Goal: Task Accomplishment & Management: Manage account settings

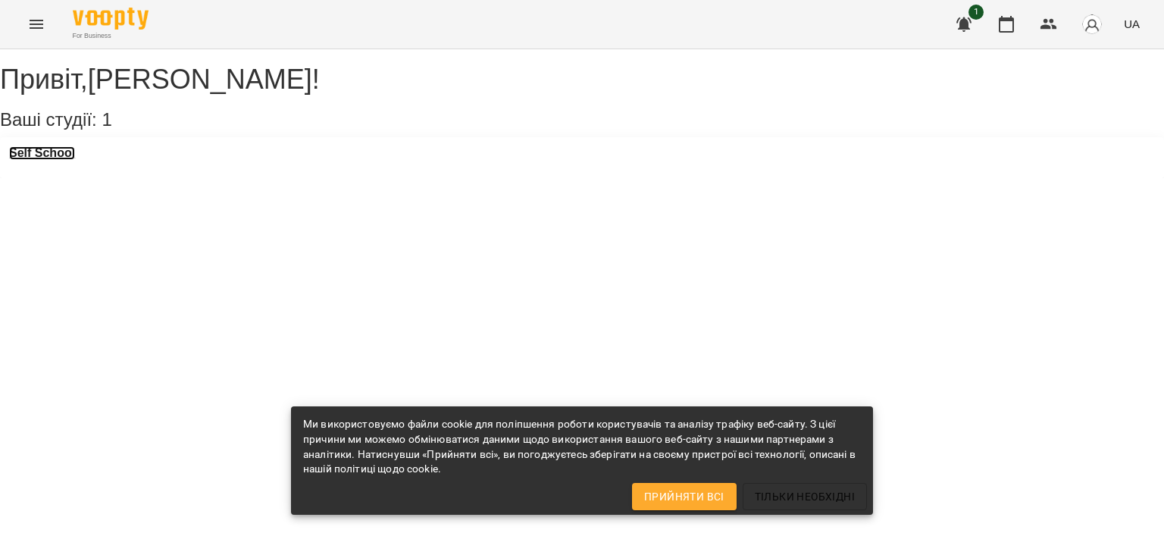
click at [74, 160] on h3 "Self School" at bounding box center [42, 153] width 66 height 14
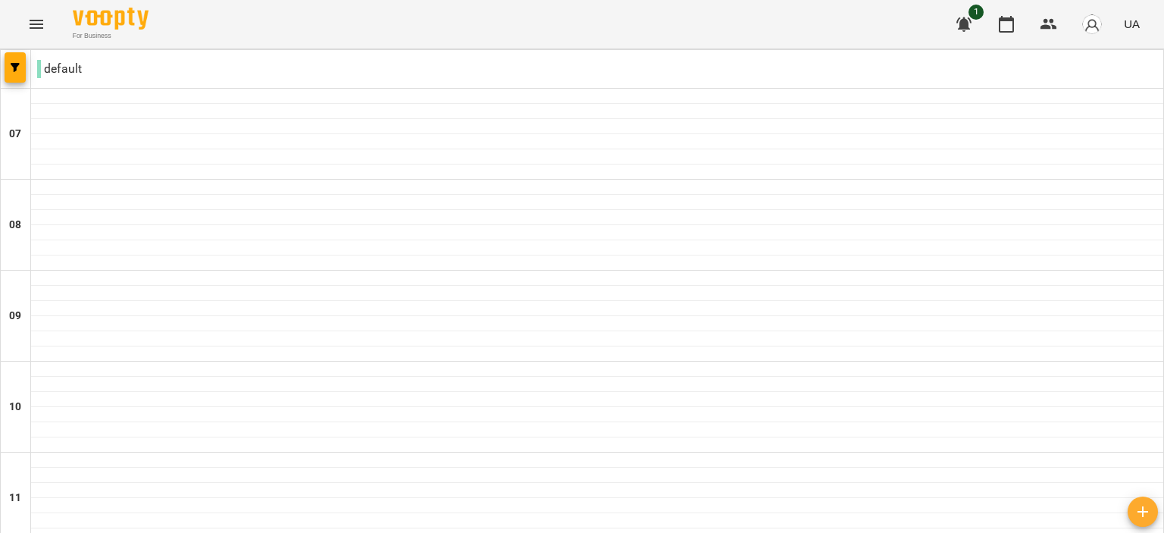
scroll to position [985, 0]
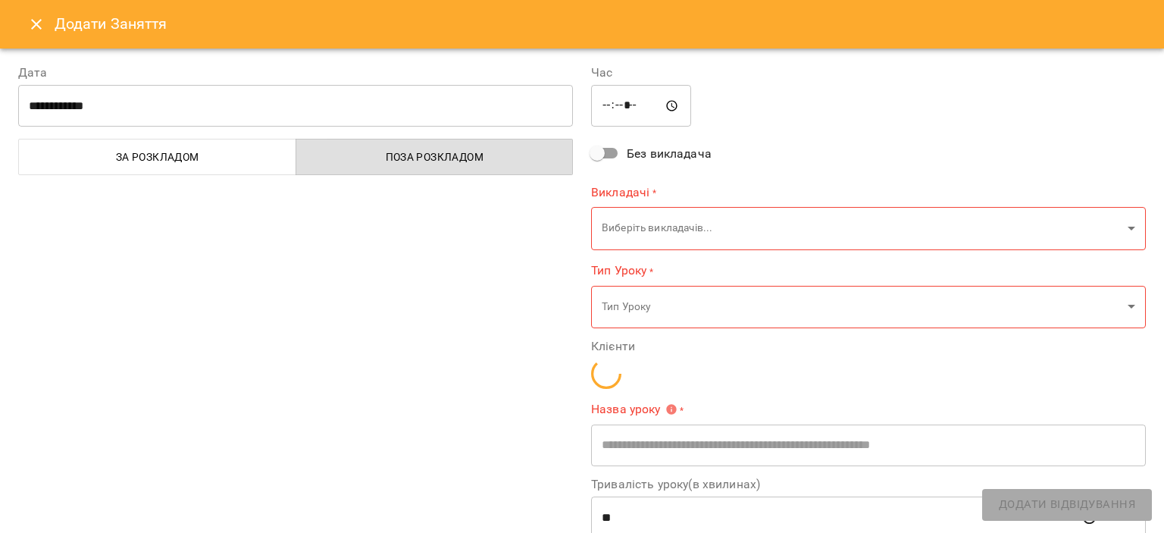
type input "**********"
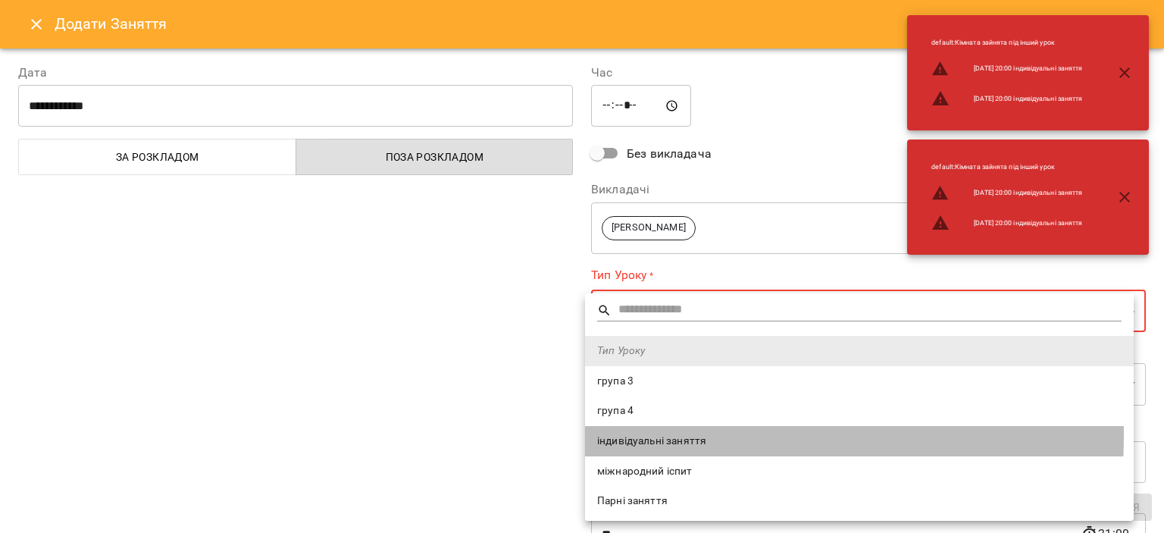
click at [643, 435] on span "індивідуальні заняття" at bounding box center [859, 441] width 524 height 15
type input "**********"
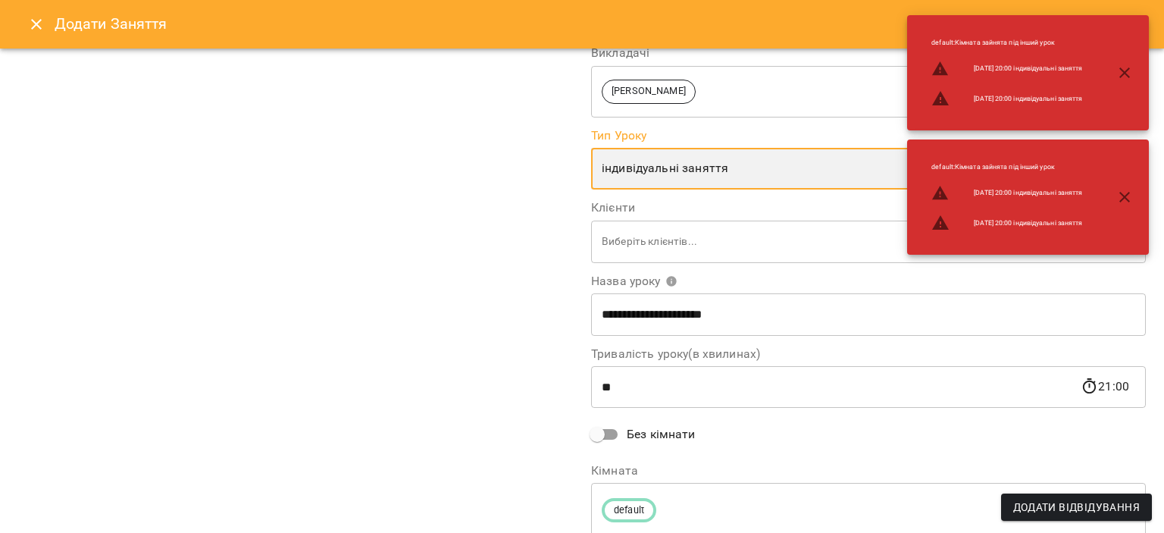
scroll to position [191, 0]
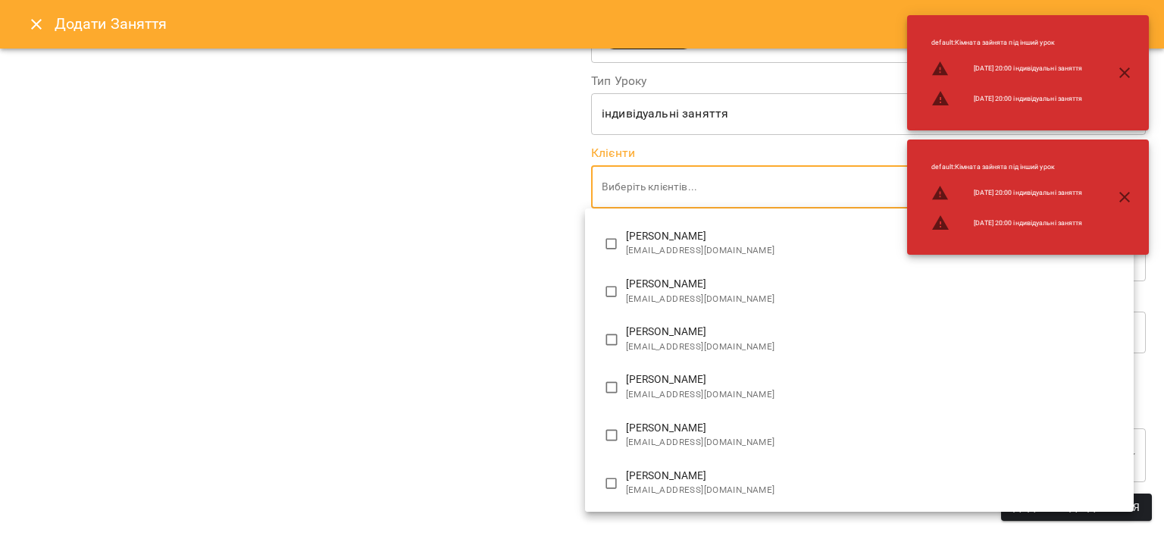
scroll to position [134, 0]
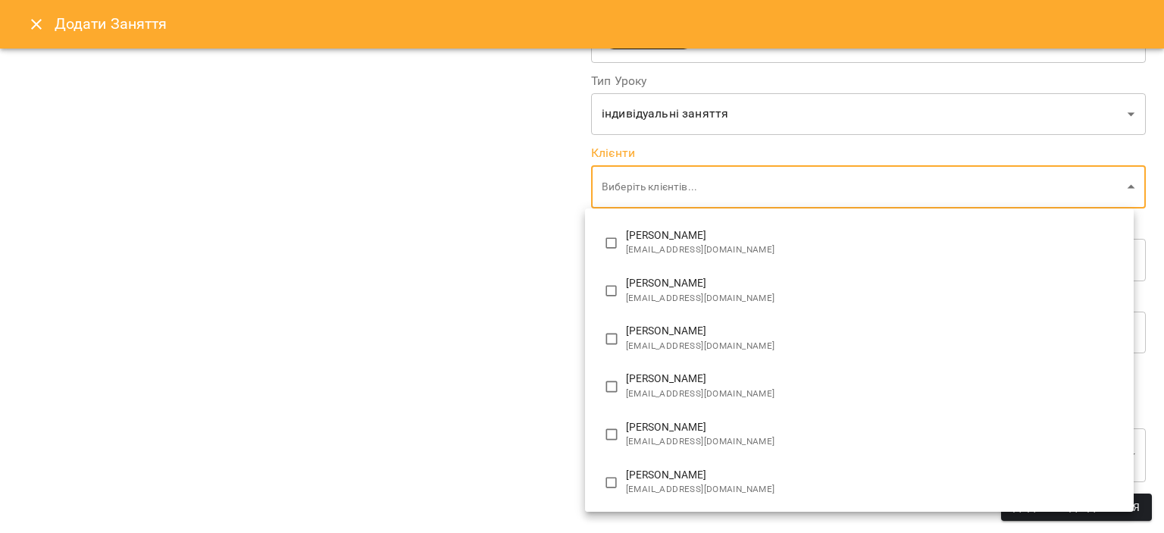
click at [634, 469] on p "[PERSON_NAME]" at bounding box center [874, 475] width 496 height 15
type input "**********"
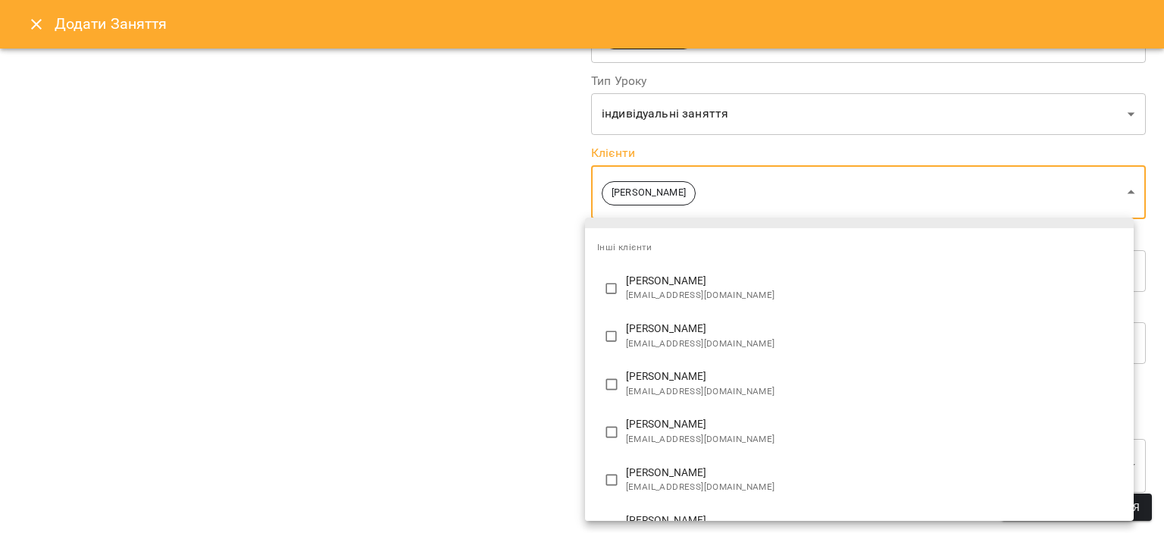
scroll to position [0, 0]
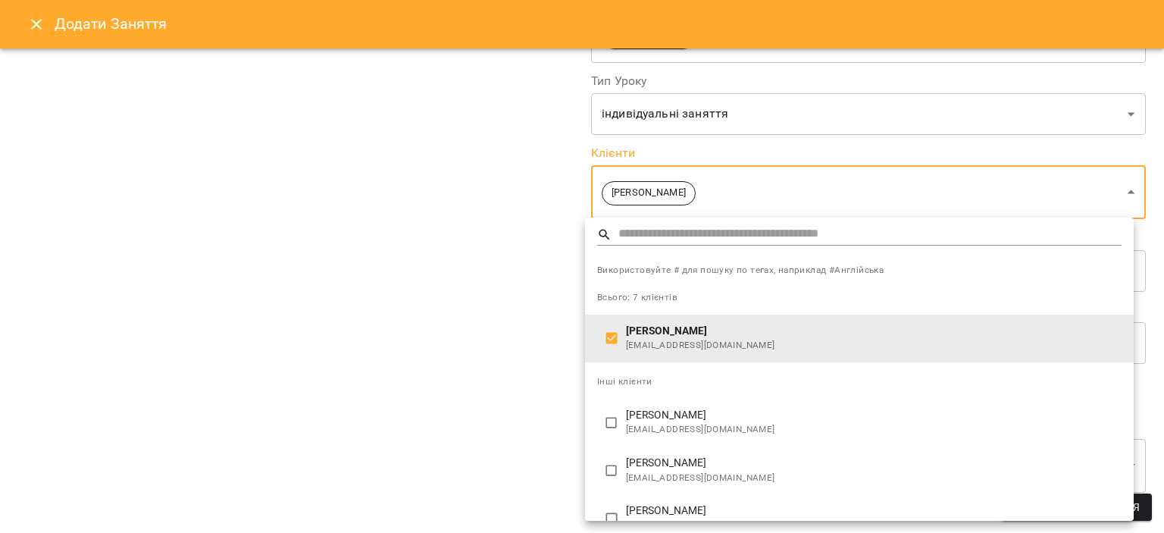
click at [292, 392] on div at bounding box center [582, 266] width 1164 height 533
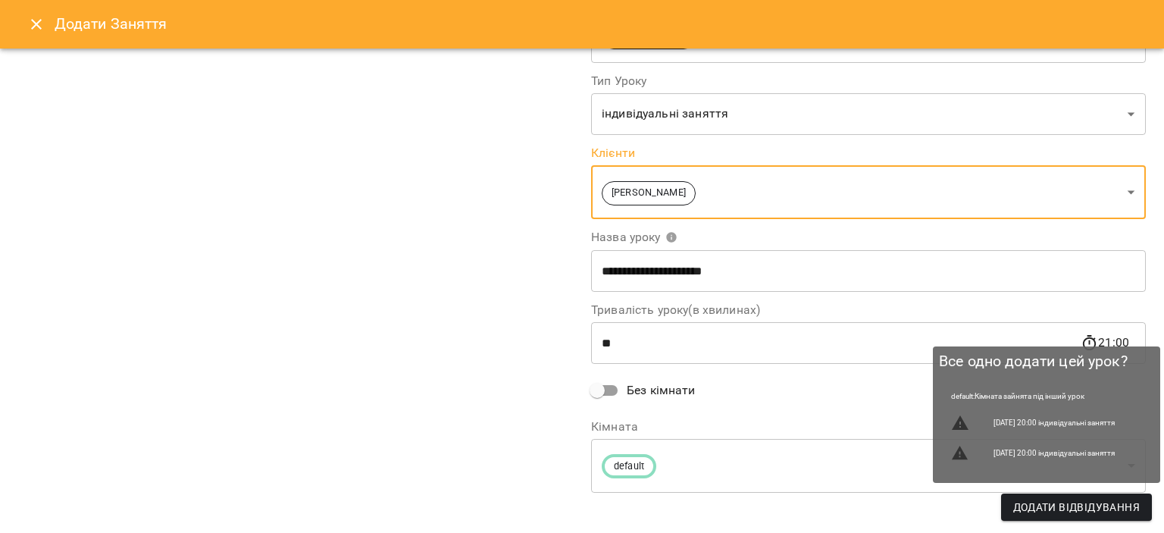
click at [1042, 496] on button "Додати Відвідування" at bounding box center [1076, 506] width 151 height 27
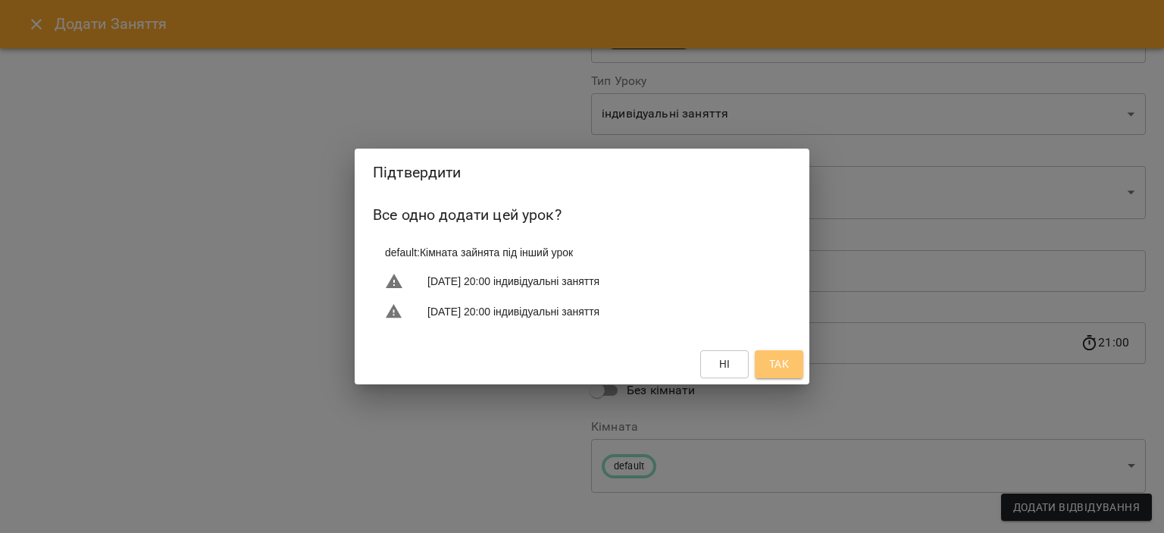
click at [784, 365] on span "Так" at bounding box center [779, 364] width 20 height 18
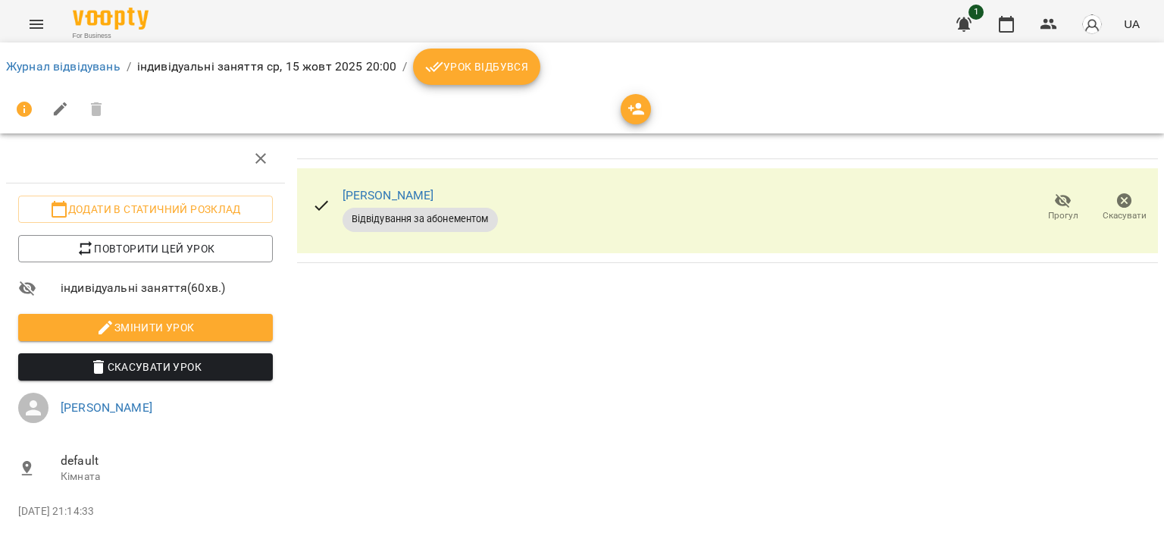
click at [458, 67] on span "Урок відбувся" at bounding box center [476, 67] width 103 height 18
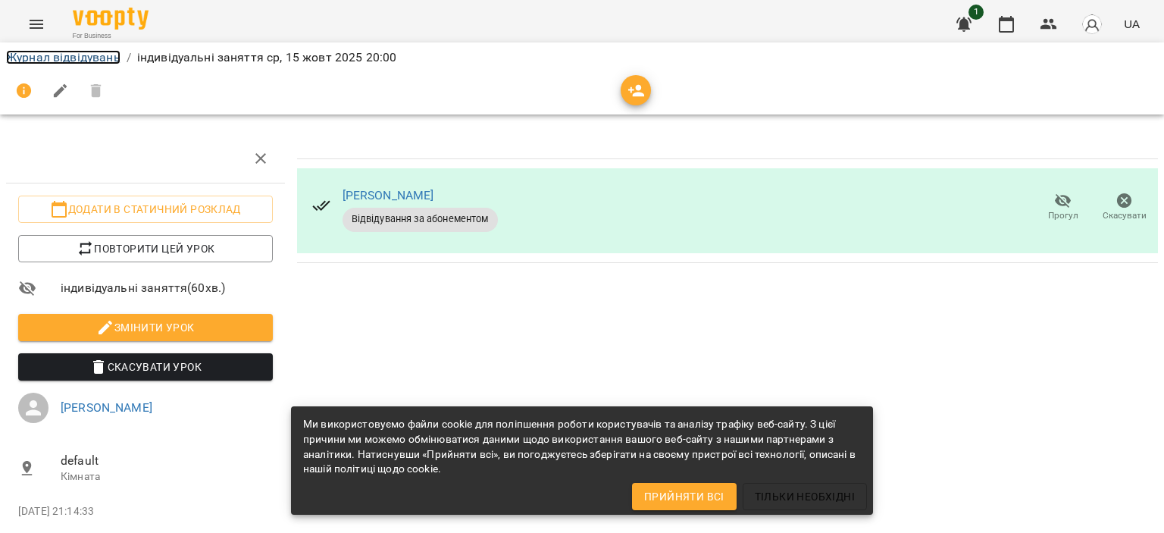
click at [39, 57] on link "Журнал відвідувань" at bounding box center [63, 57] width 114 height 14
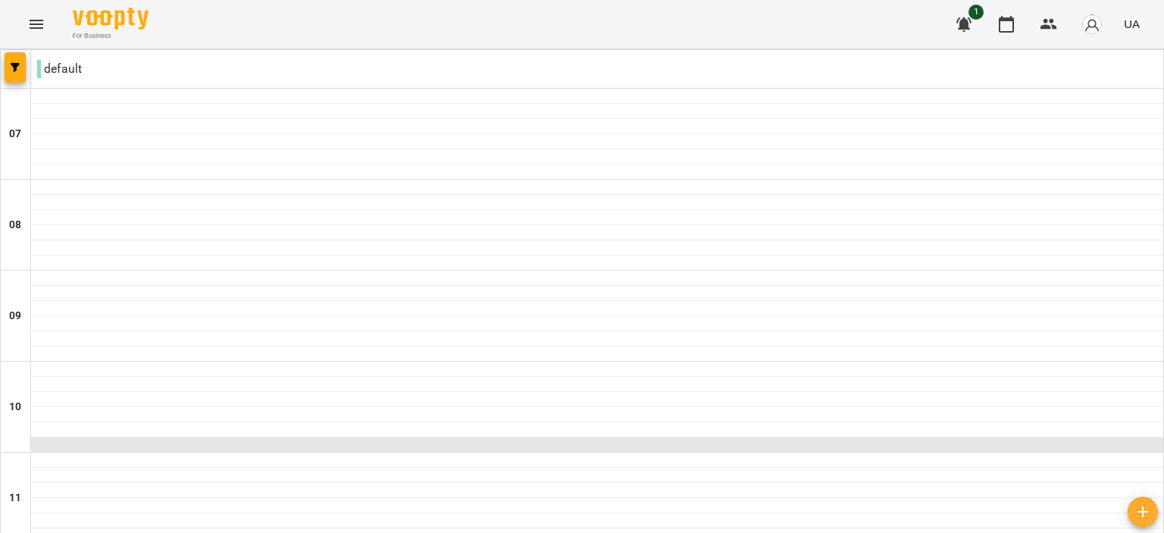
scroll to position [1111, 0]
